Goal: Task Accomplishment & Management: Use online tool/utility

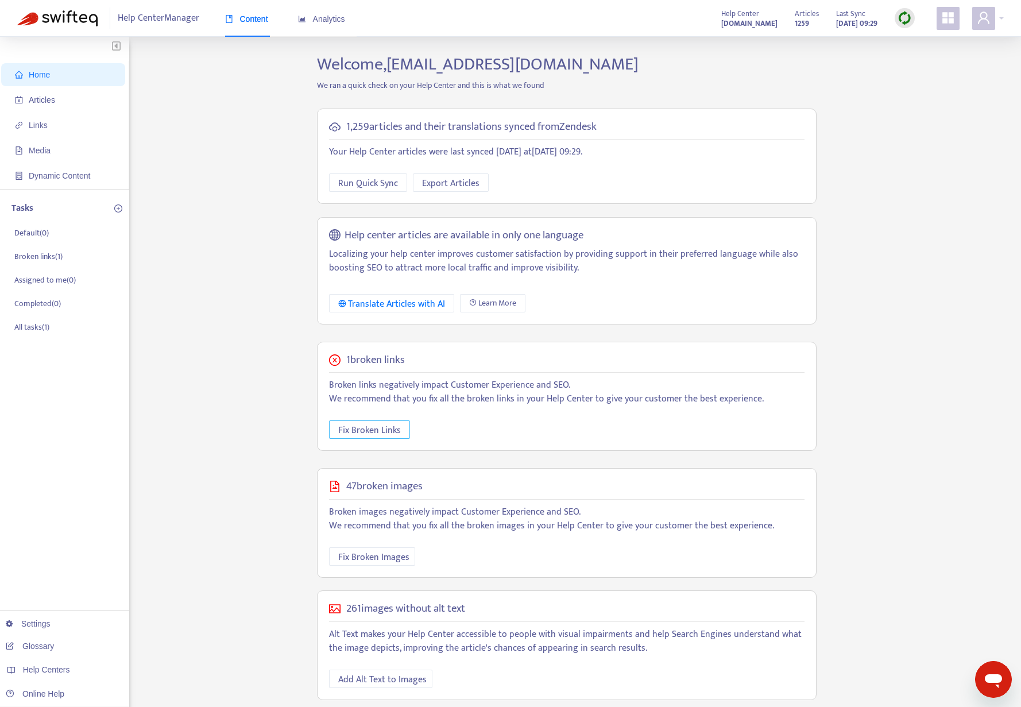
click at [377, 426] on span "Fix Broken Links" at bounding box center [369, 430] width 63 height 14
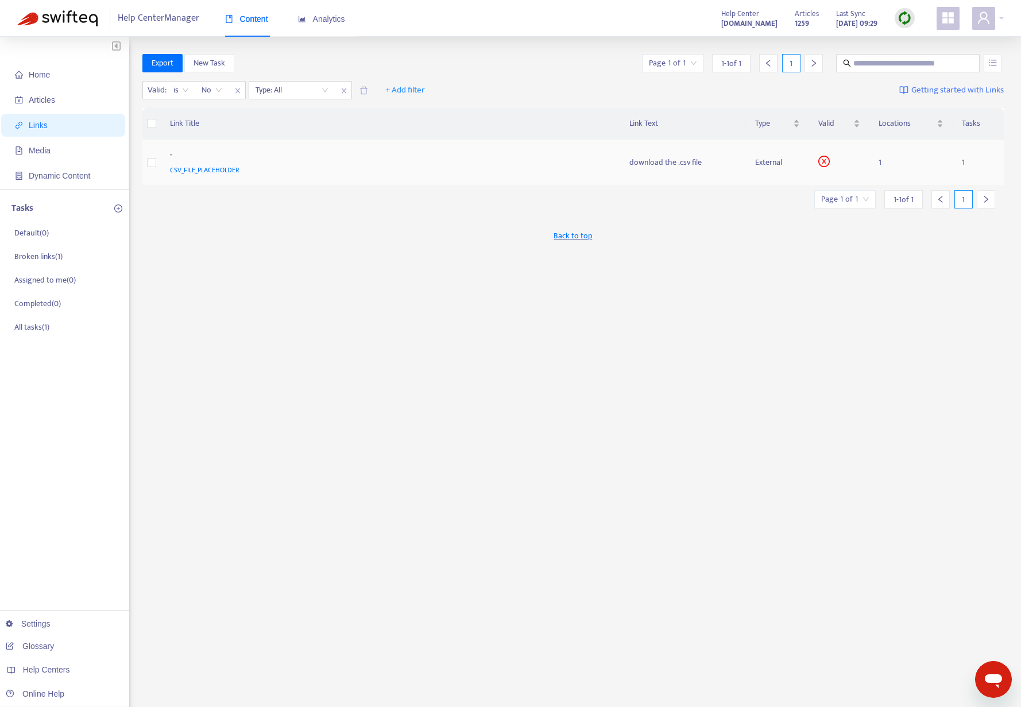
click at [202, 160] on div "-" at bounding box center [388, 156] width 437 height 15
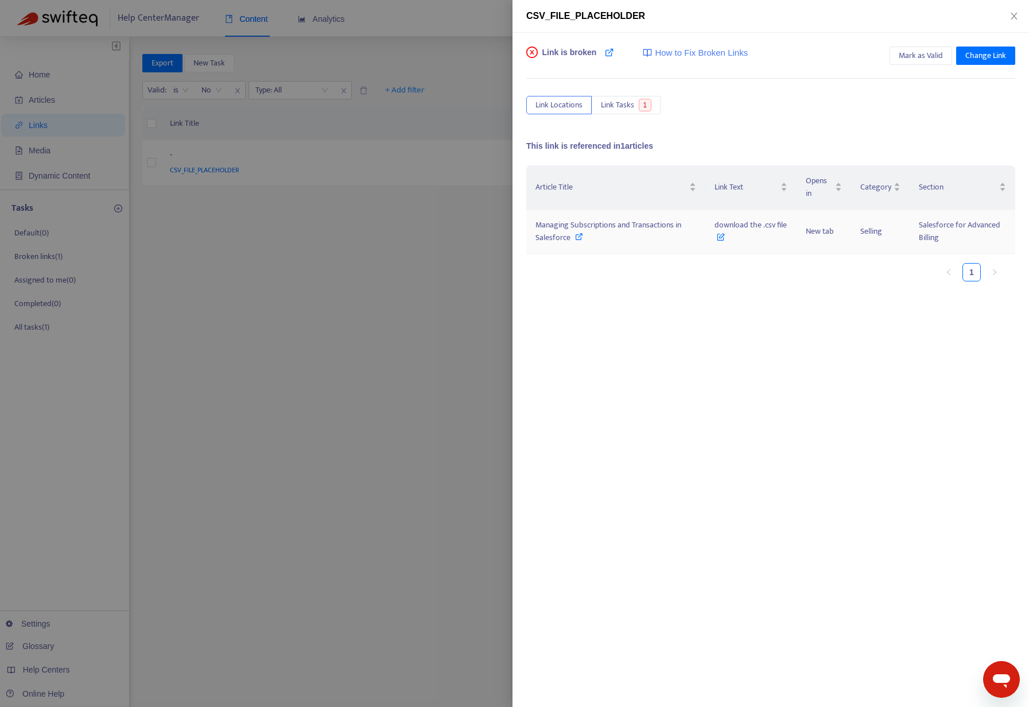
click at [663, 225] on span "Managing Subscriptions and Transactions in Salesforce" at bounding box center [609, 231] width 146 height 26
click at [1012, 16] on icon "close" at bounding box center [1014, 15] width 9 height 9
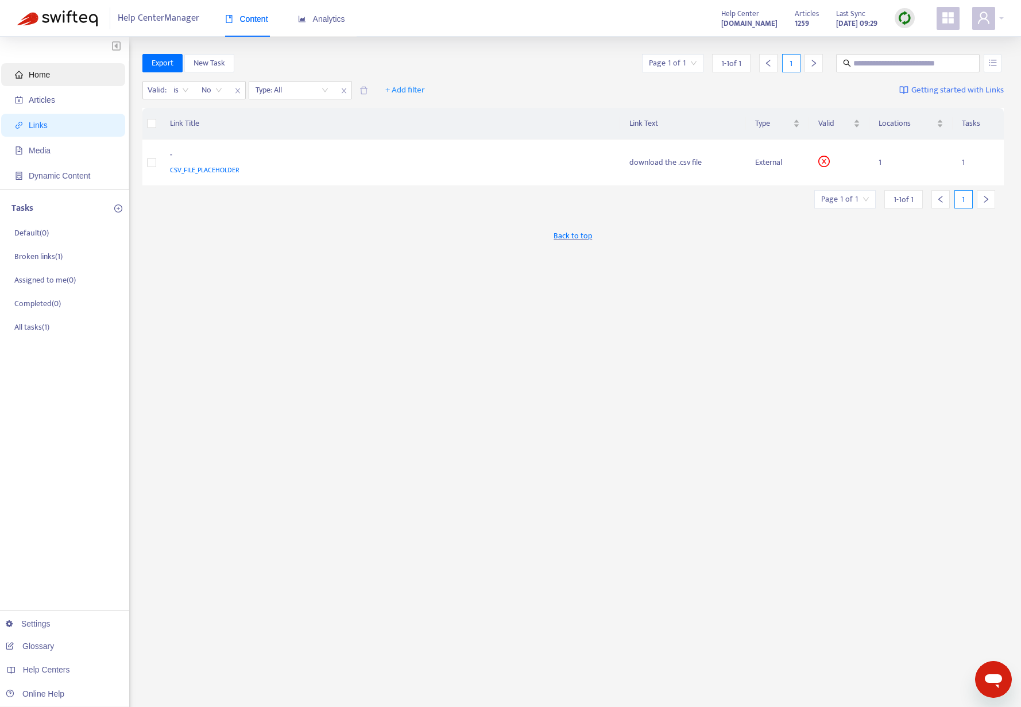
click at [39, 66] on span "Home" at bounding box center [65, 74] width 101 height 23
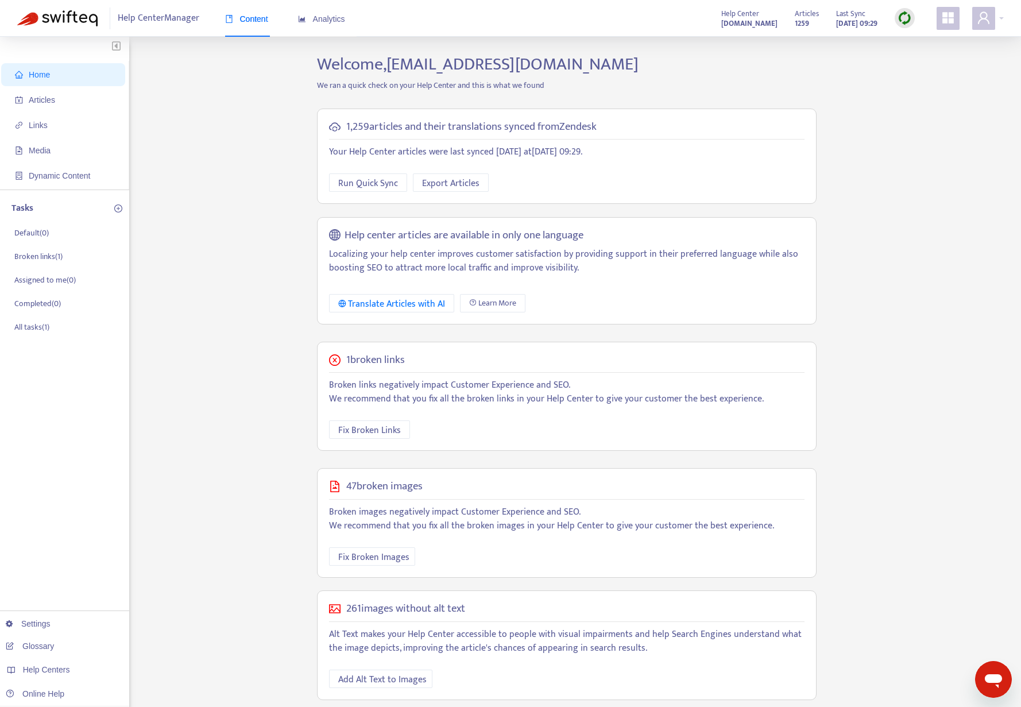
click at [909, 17] on img at bounding box center [904, 18] width 14 height 14
drag, startPoint x: 912, startPoint y: 44, endPoint x: 905, endPoint y: 45, distance: 7.1
click at [912, 44] on link "Quick Sync" at bounding box center [928, 41] width 49 height 13
click at [371, 430] on span "Fix Broken Links" at bounding box center [369, 430] width 63 height 14
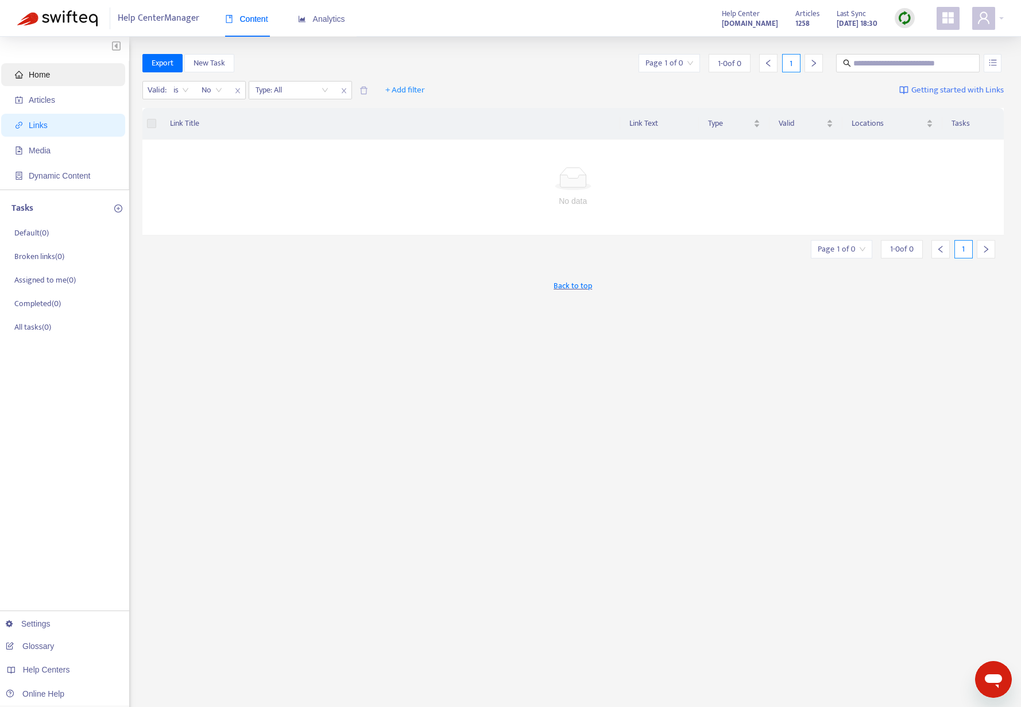
click at [30, 75] on span "Home" at bounding box center [39, 74] width 21 height 9
